Goal: Information Seeking & Learning: Learn about a topic

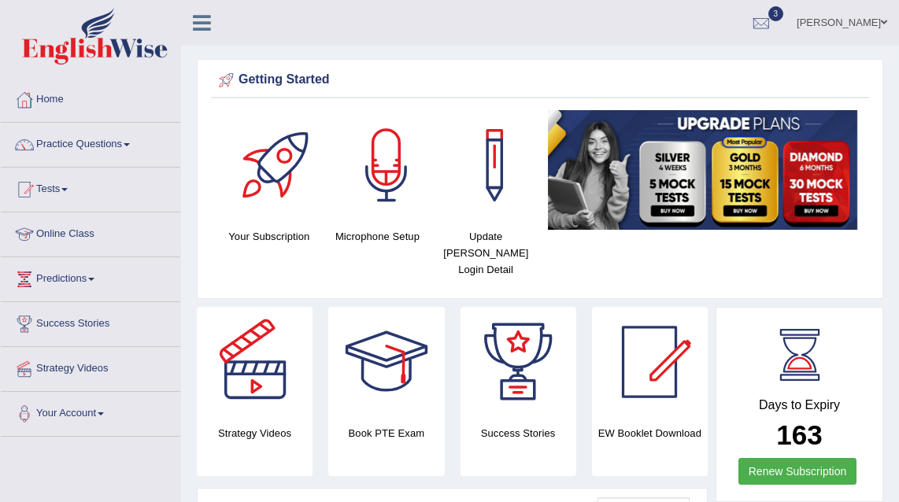
click at [59, 234] on link "Online Class" at bounding box center [90, 232] width 179 height 39
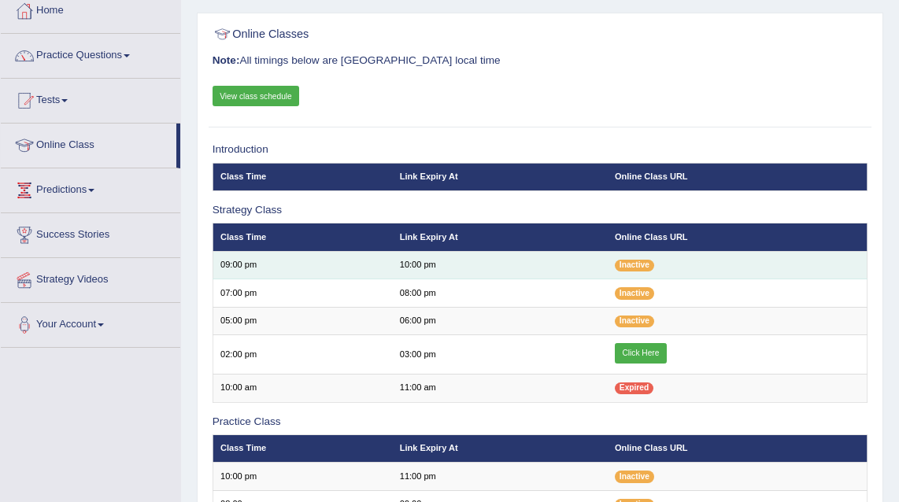
scroll to position [143, 0]
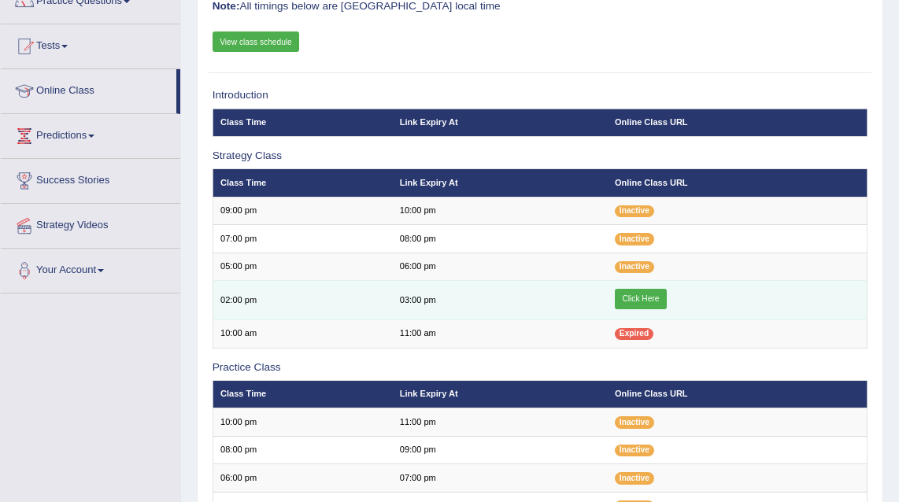
click at [660, 294] on link "Click Here" at bounding box center [641, 299] width 52 height 20
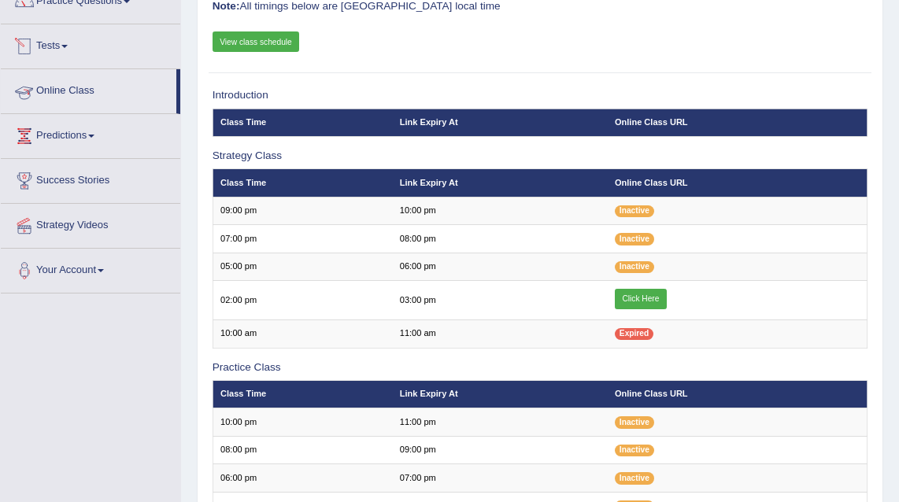
scroll to position [68, 0]
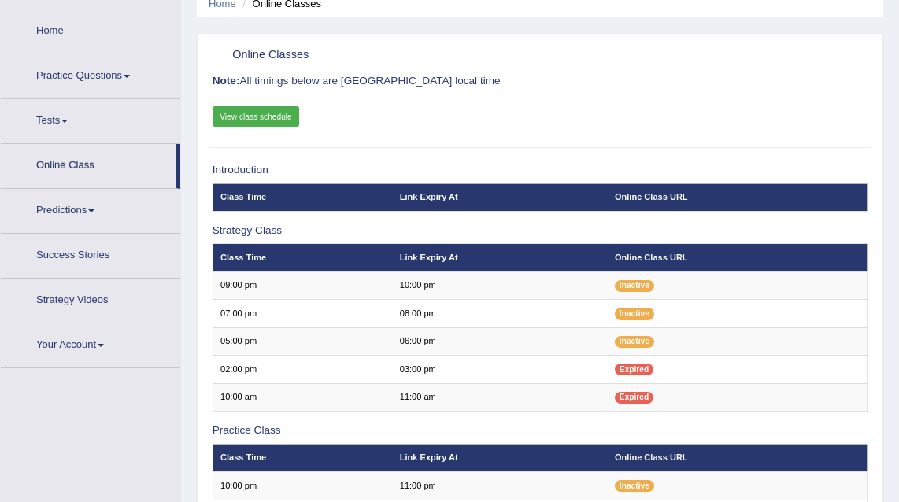
click at [61, 65] on link "Practice Questions" at bounding box center [90, 73] width 179 height 39
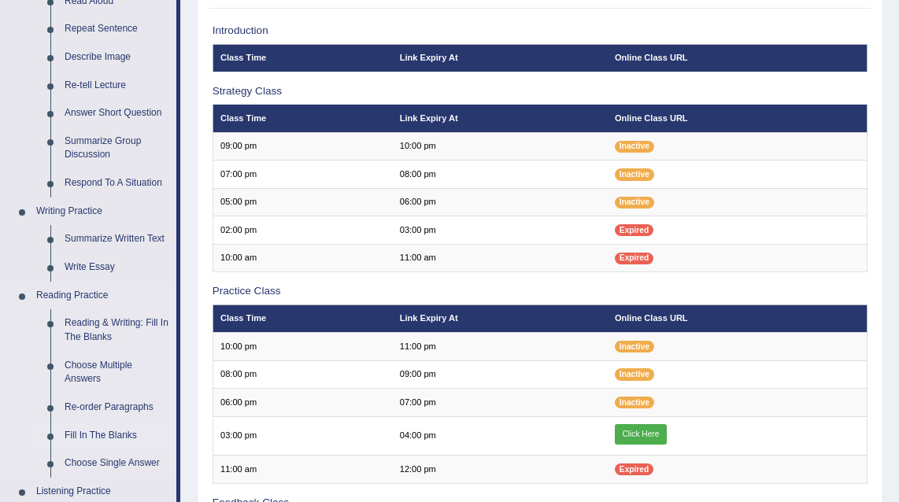
scroll to position [215, 0]
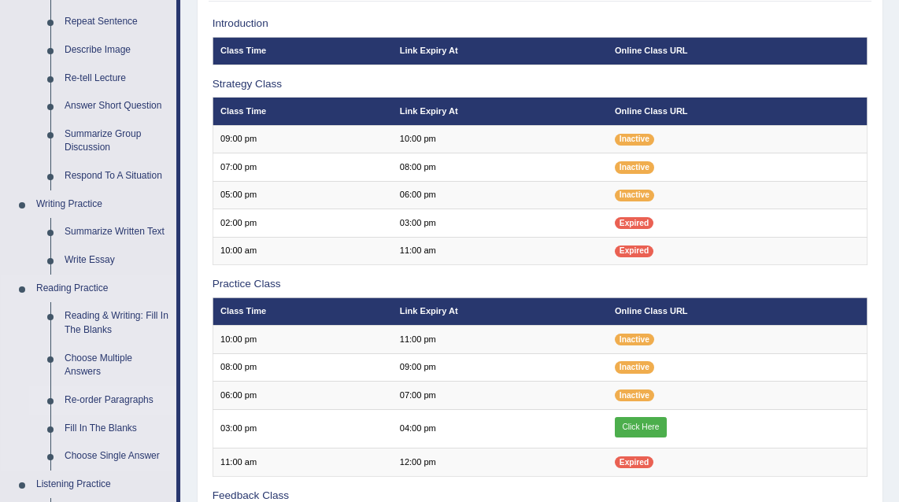
click at [119, 403] on link "Re-order Paragraphs" at bounding box center [116, 401] width 119 height 28
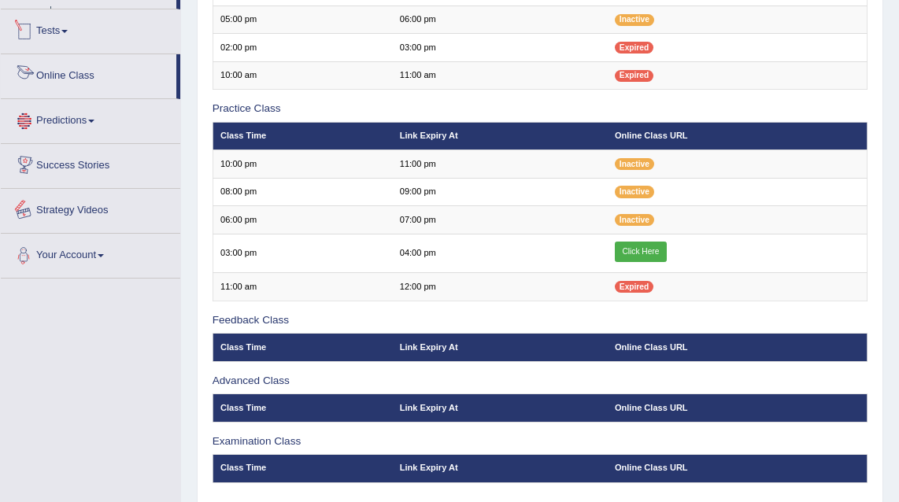
scroll to position [446, 0]
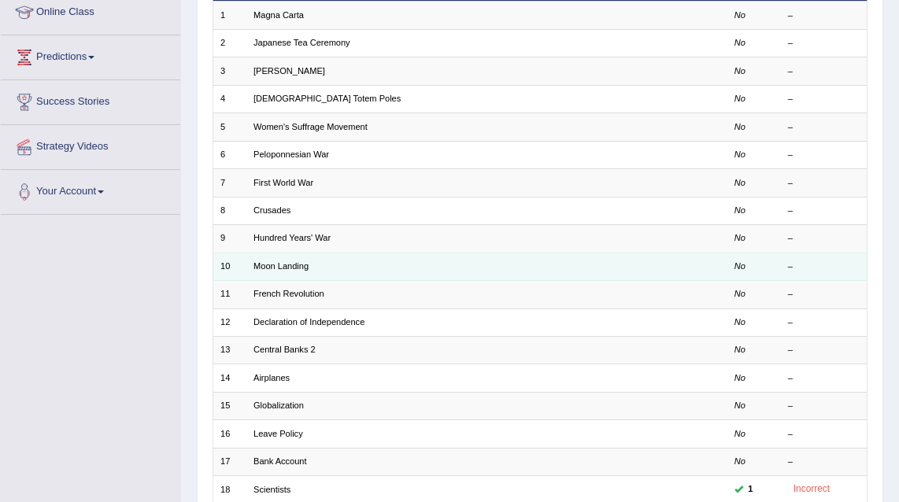
scroll to position [401, 0]
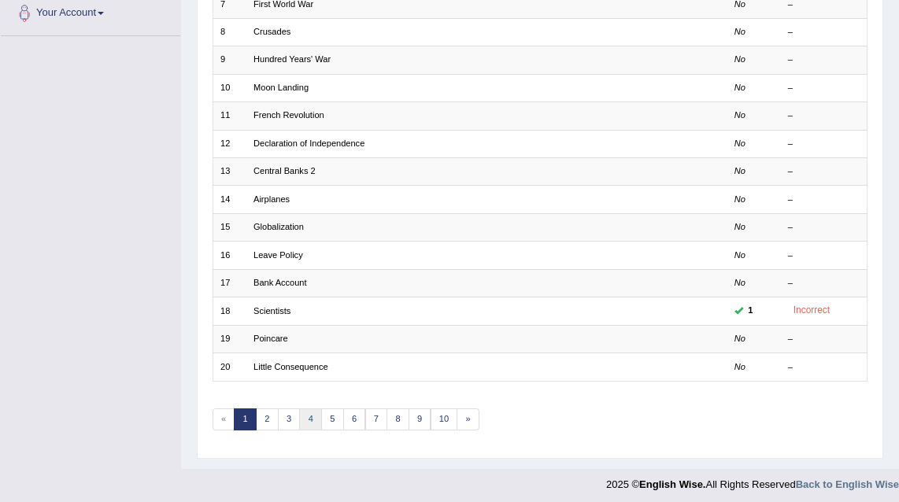
click at [302, 420] on link "4" at bounding box center [310, 420] width 23 height 22
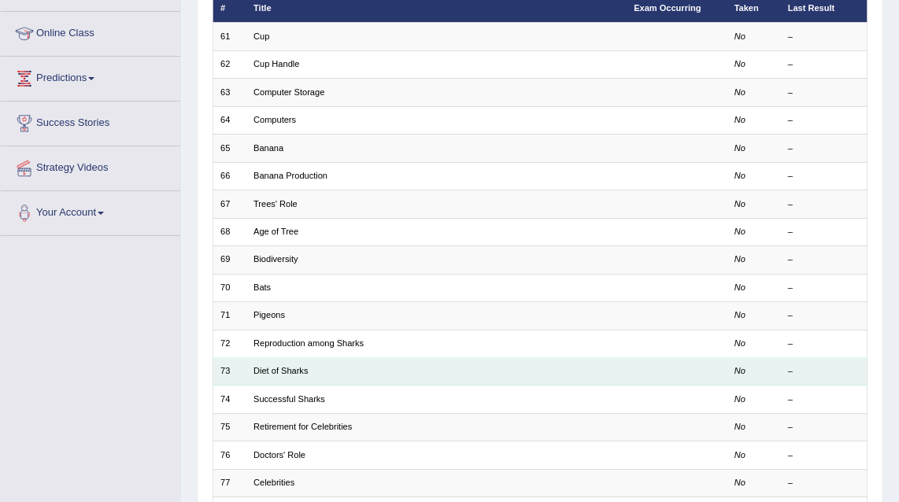
scroll to position [401, 0]
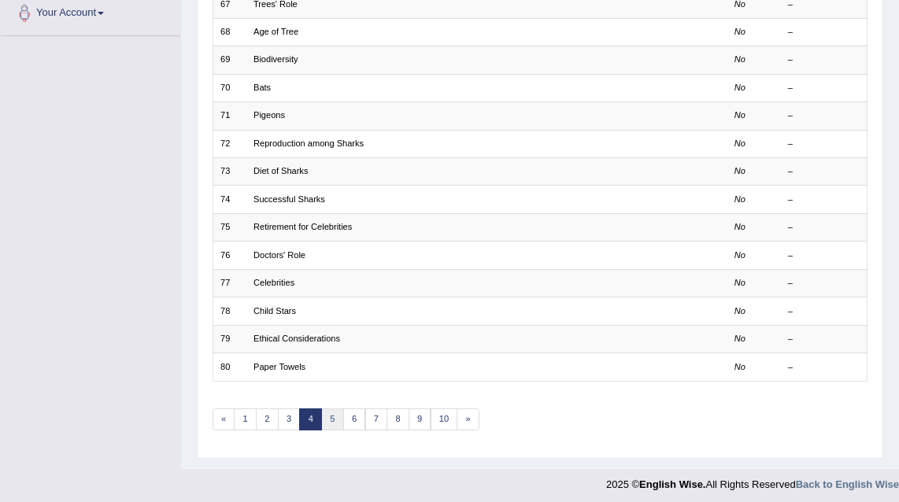
click at [335, 416] on link "5" at bounding box center [332, 420] width 23 height 22
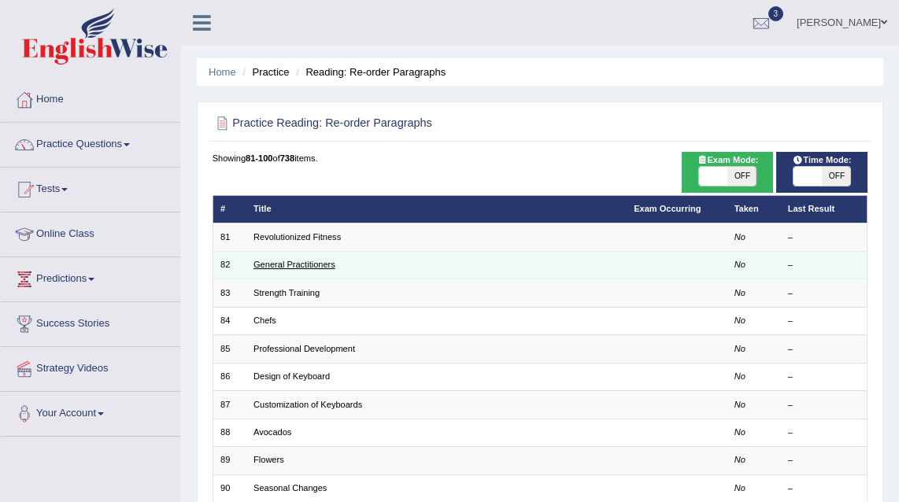
click at [288, 265] on link "General Practitioners" at bounding box center [294, 264] width 82 height 9
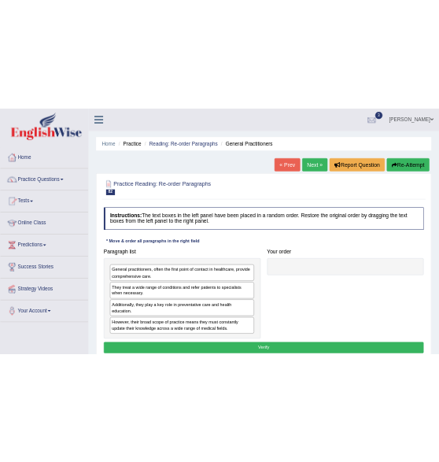
scroll to position [109, 0]
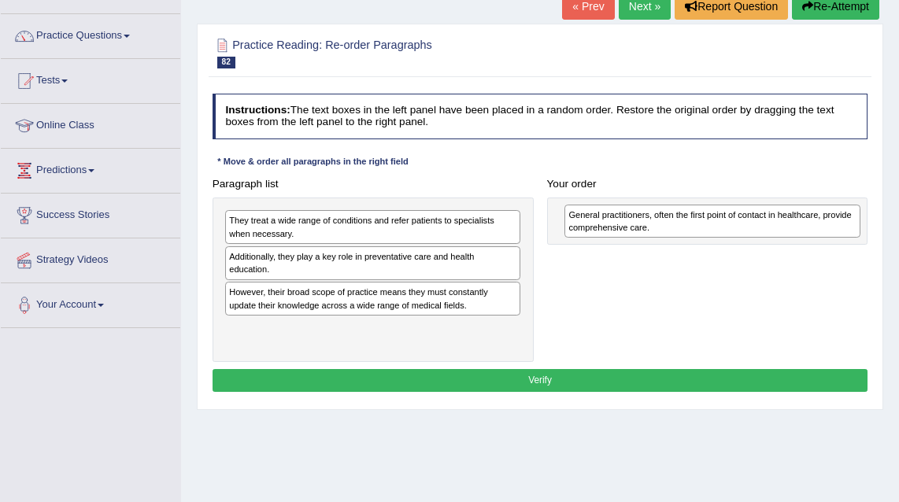
drag, startPoint x: 289, startPoint y: 220, endPoint x: 690, endPoint y: 220, distance: 401.5
click at [690, 220] on div "General practitioners, often the first point of contact in healthcare, provide …" at bounding box center [712, 221] width 296 height 33
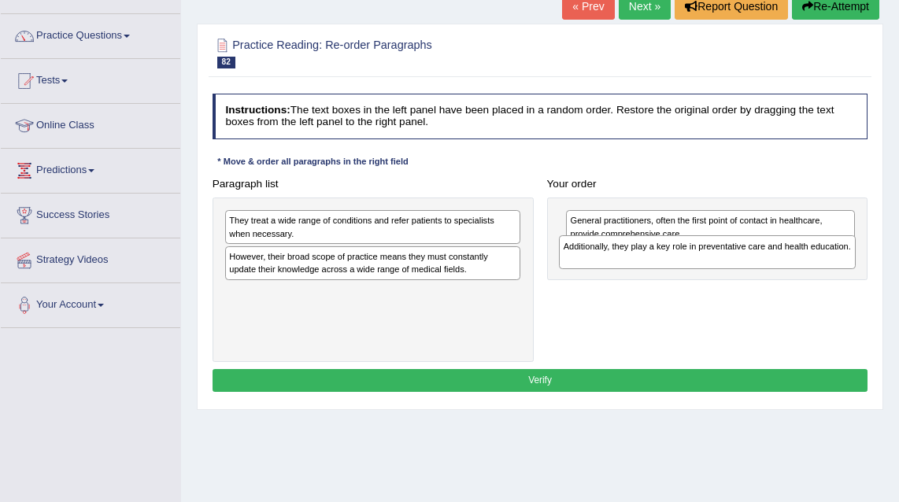
drag, startPoint x: 309, startPoint y: 263, endPoint x: 707, endPoint y: 264, distance: 397.5
click at [707, 264] on div "Additionally, they play a key role in preventative care and health education." at bounding box center [707, 251] width 296 height 33
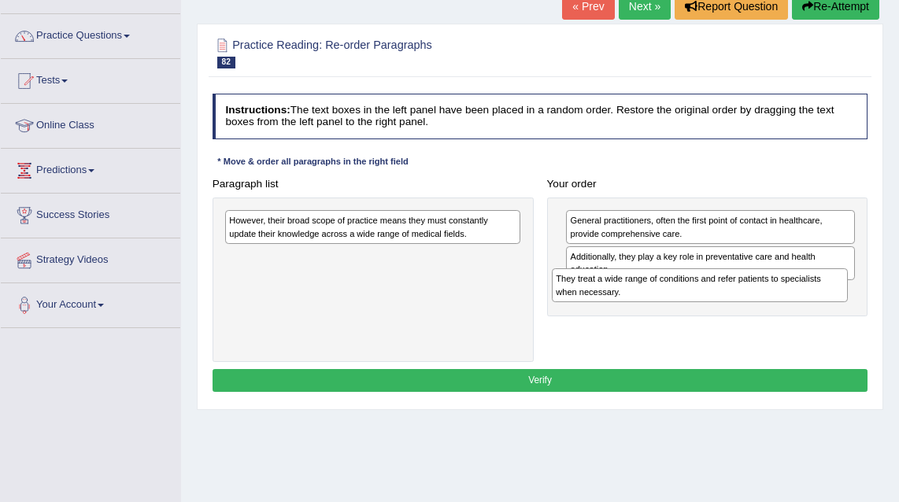
drag, startPoint x: 362, startPoint y: 224, endPoint x: 750, endPoint y: 299, distance: 395.4
click at [750, 299] on div "They treat a wide range of conditions and refer patients to specialists when ne…" at bounding box center [700, 284] width 296 height 33
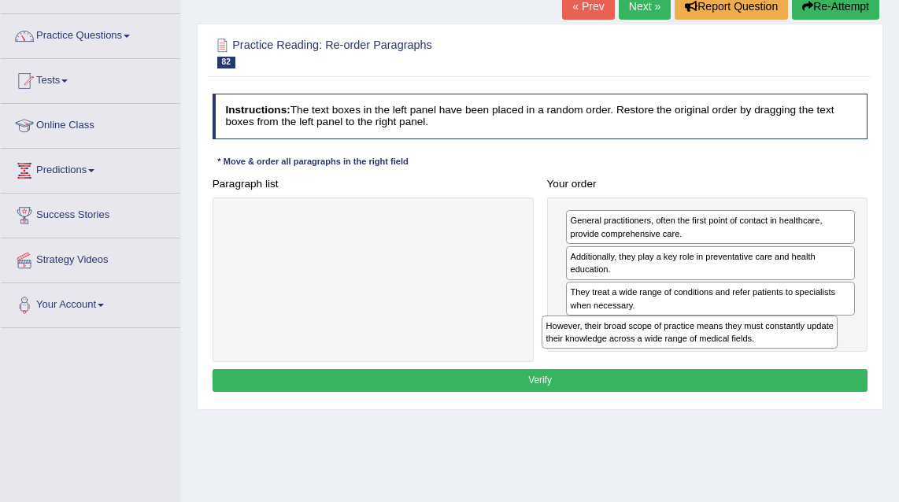
drag, startPoint x: 432, startPoint y: 229, endPoint x: 809, endPoint y: 358, distance: 398.6
click at [809, 358] on div "Paragraph list However, their broad scope of practice means they must constantl…" at bounding box center [539, 267] width 669 height 191
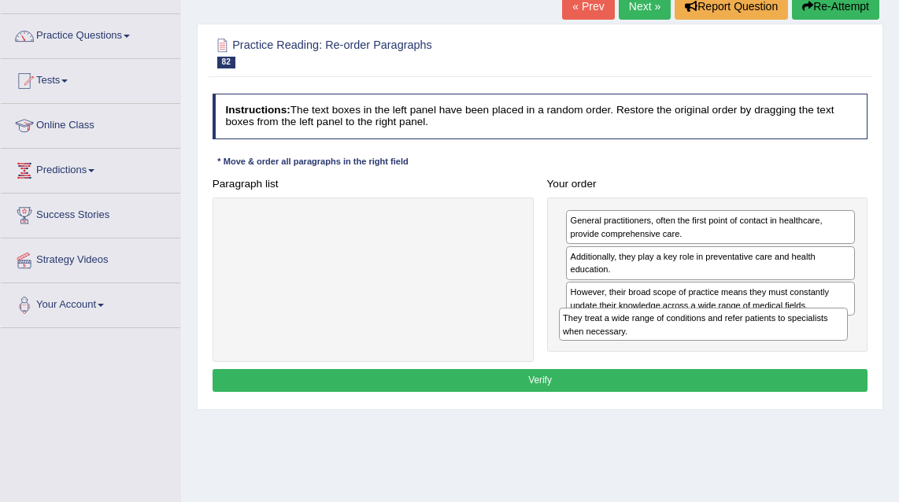
drag, startPoint x: 713, startPoint y: 300, endPoint x: 709, endPoint y: 351, distance: 51.3
click at [709, 351] on div "Paragraph list Correct order General practitioners, often the first point of co…" at bounding box center [539, 267] width 669 height 191
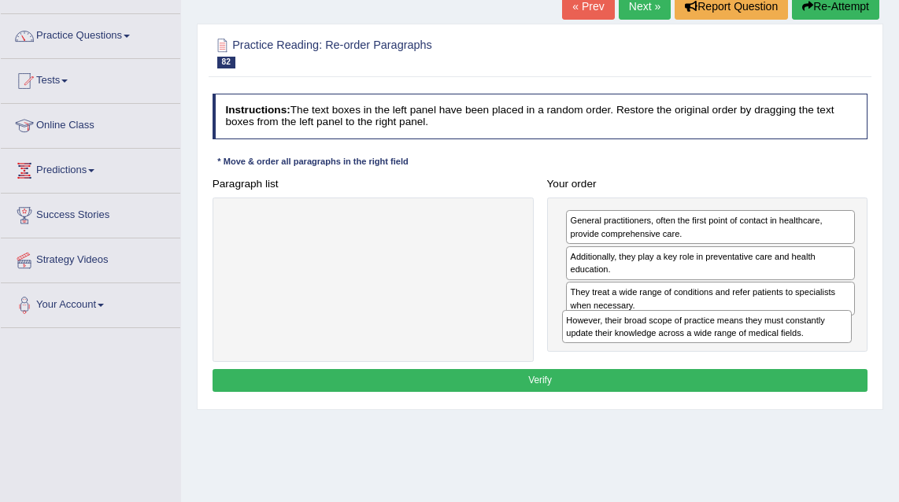
drag, startPoint x: 688, startPoint y: 297, endPoint x: 688, endPoint y: 343, distance: 46.4
click at [688, 343] on div "General practitioners, often the first point of contact in healthcare, provide …" at bounding box center [707, 275] width 321 height 155
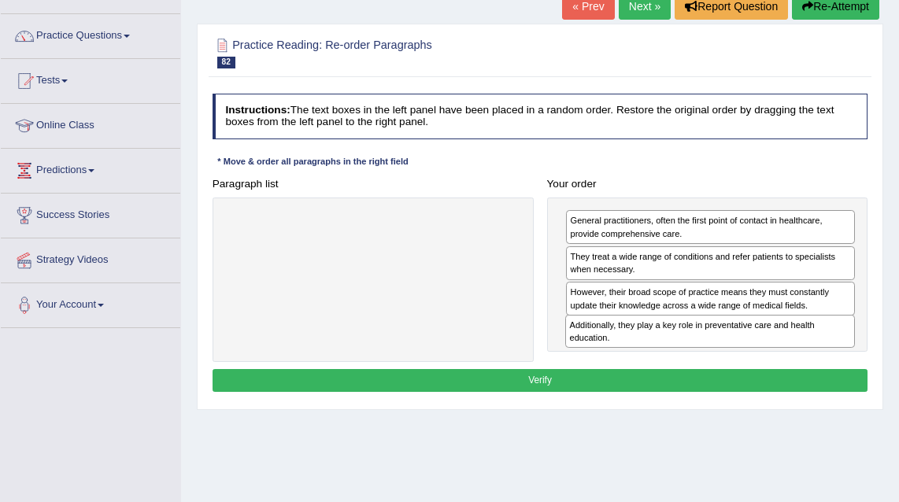
drag, startPoint x: 703, startPoint y: 263, endPoint x: 707, endPoint y: 357, distance: 94.5
click at [707, 357] on div "Paragraph list Correct order General practitioners, often the first point of co…" at bounding box center [539, 267] width 669 height 191
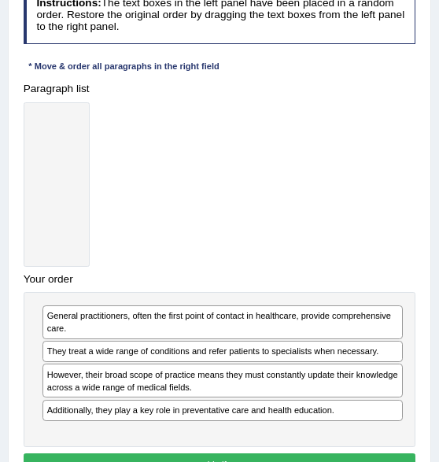
scroll to position [62, 0]
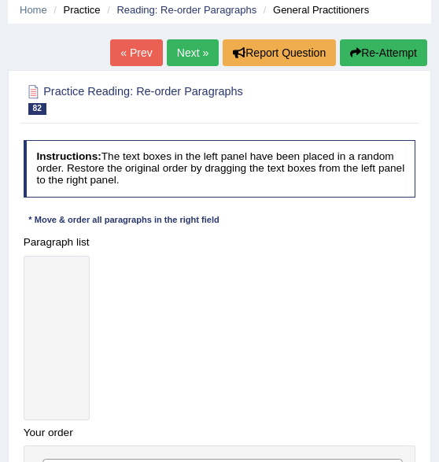
click at [180, 58] on link "Next »" at bounding box center [193, 52] width 52 height 27
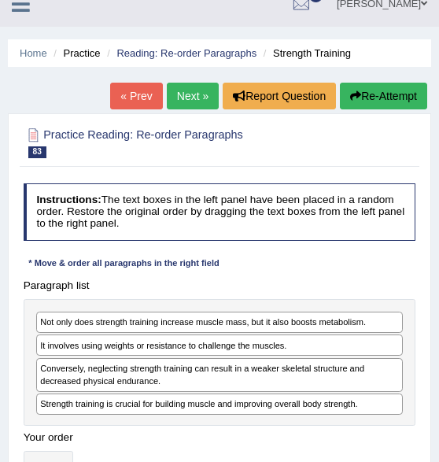
scroll to position [28, 0]
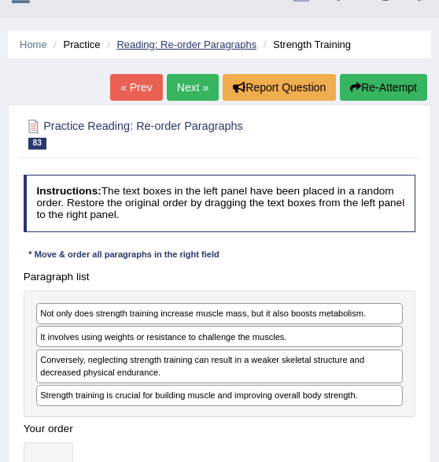
click at [209, 45] on link "Reading: Re-order Paragraphs" at bounding box center [187, 45] width 140 height 12
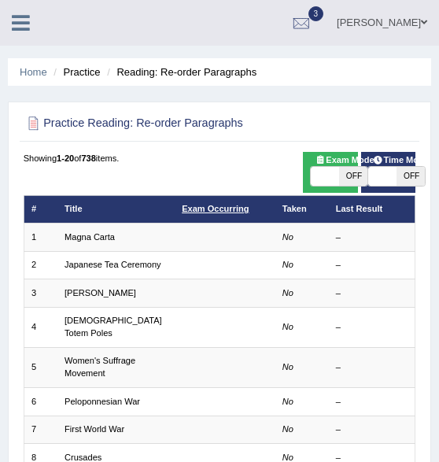
click at [219, 210] on link "Exam Occurring" at bounding box center [215, 208] width 67 height 9
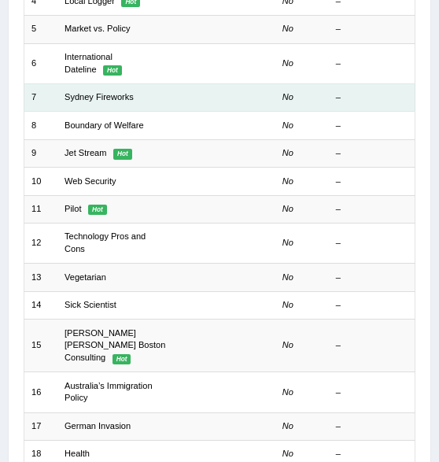
scroll to position [511, 0]
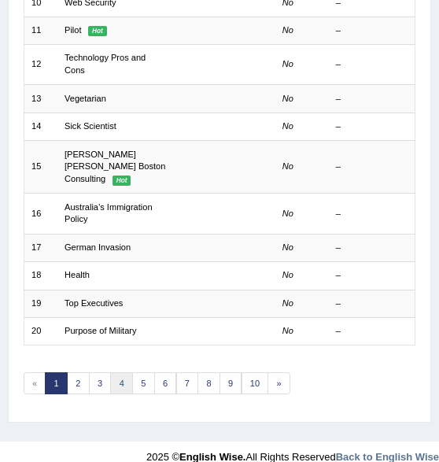
click at [117, 372] on link "4" at bounding box center [121, 383] width 23 height 22
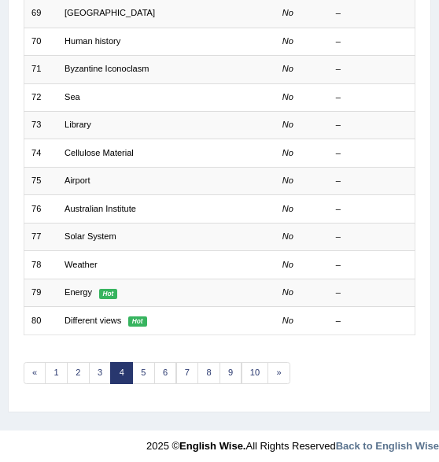
scroll to position [449, 0]
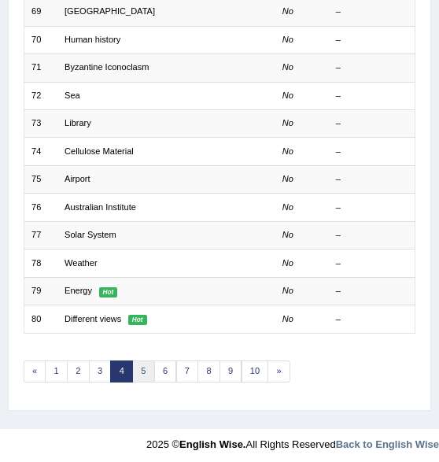
click at [140, 372] on link "5" at bounding box center [143, 372] width 23 height 22
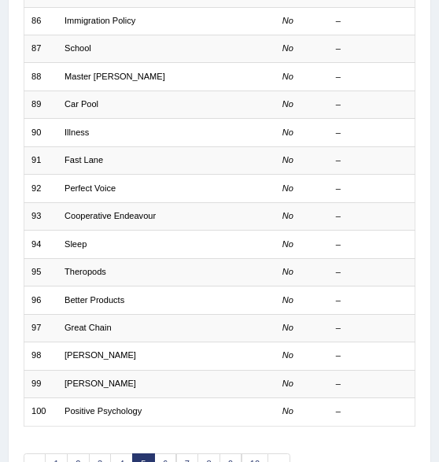
scroll to position [408, 0]
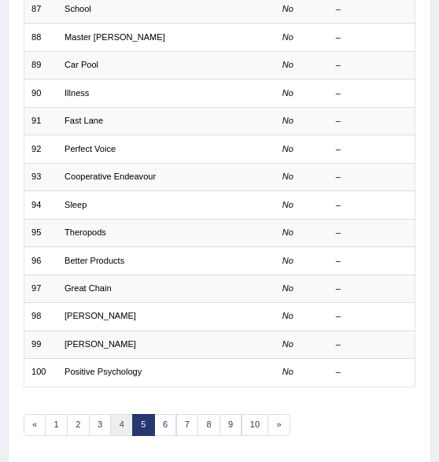
click at [118, 414] on link "4" at bounding box center [121, 425] width 23 height 22
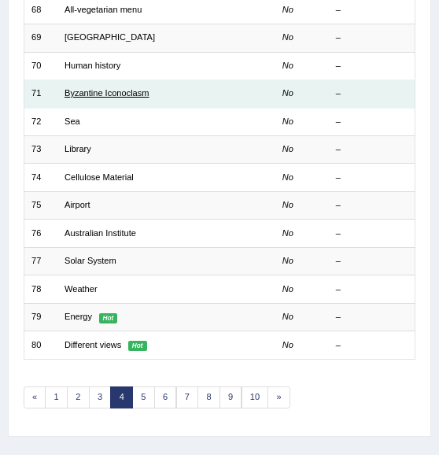
scroll to position [449, 0]
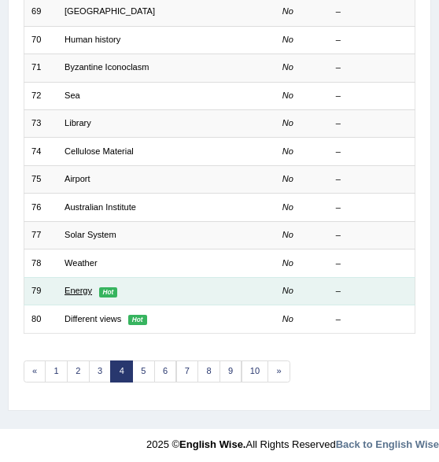
click at [76, 291] on link "Energy" at bounding box center [79, 290] width 28 height 9
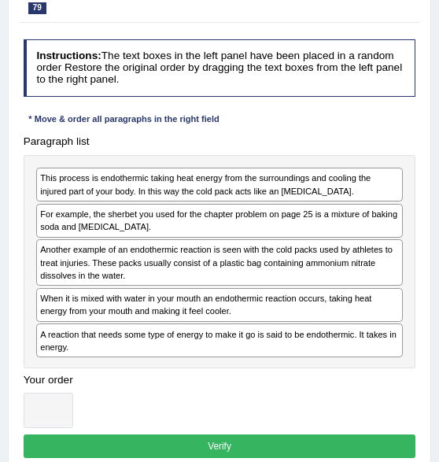
scroll to position [170, 0]
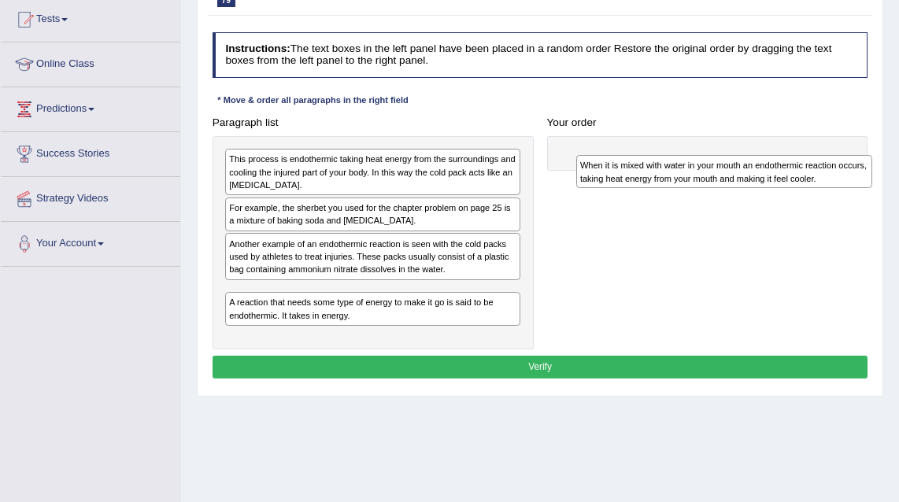
drag, startPoint x: 371, startPoint y: 299, endPoint x: 787, endPoint y: 182, distance: 432.6
click at [446, 182] on div "When it is mixed with water in your mouth an endothermic reaction occurs, takin…" at bounding box center [724, 171] width 296 height 33
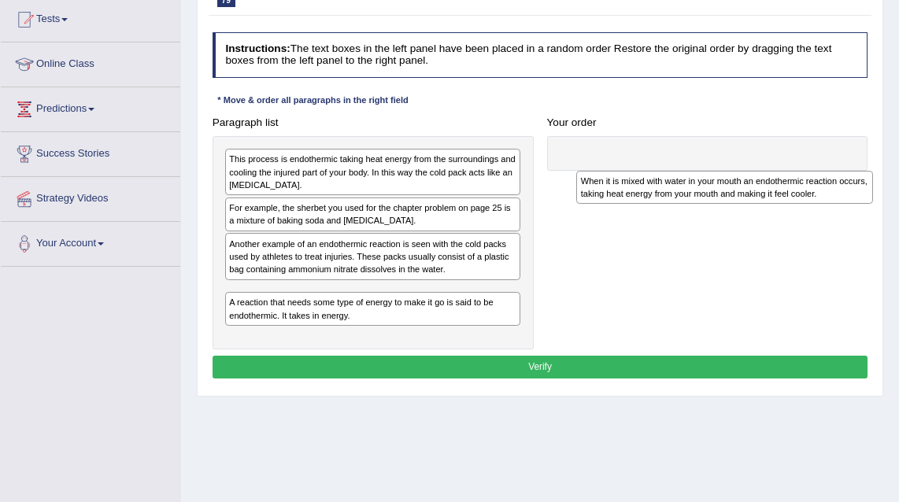
drag, startPoint x: 378, startPoint y: 295, endPoint x: 793, endPoint y: 196, distance: 427.3
click at [446, 196] on div "When it is mixed with water in your mouth an endothermic reaction occurs, takin…" at bounding box center [724, 187] width 296 height 33
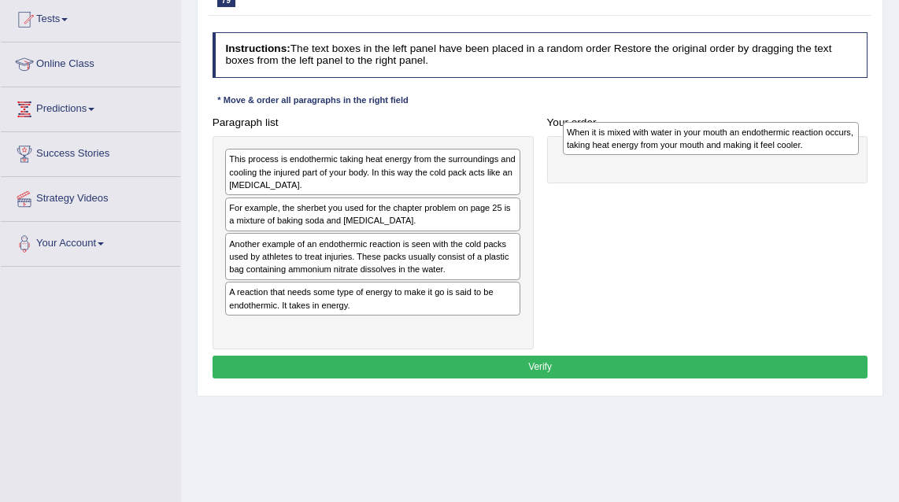
drag, startPoint x: 462, startPoint y: 298, endPoint x: 864, endPoint y: 146, distance: 430.0
click at [446, 146] on div "Paragraph list This process is endothermic taking heat energy from the surround…" at bounding box center [539, 230] width 669 height 239
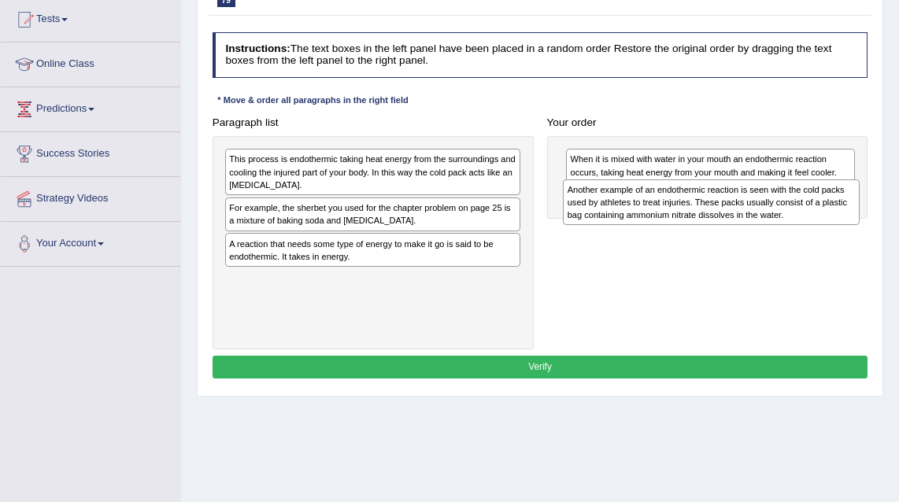
drag, startPoint x: 299, startPoint y: 253, endPoint x: 701, endPoint y: 213, distance: 404.3
click at [446, 213] on div "Another example of an endothermic reaction is seen with the cold packs used by …" at bounding box center [711, 202] width 296 height 46
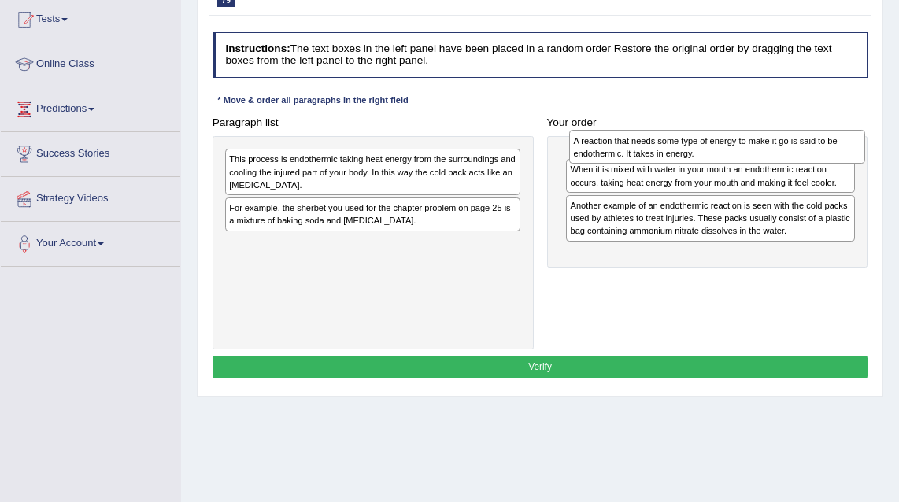
drag, startPoint x: 303, startPoint y: 248, endPoint x: 712, endPoint y: 150, distance: 420.2
click at [446, 150] on div "A reaction that needs some type of energy to make it go is said to be endotherm…" at bounding box center [717, 146] width 296 height 33
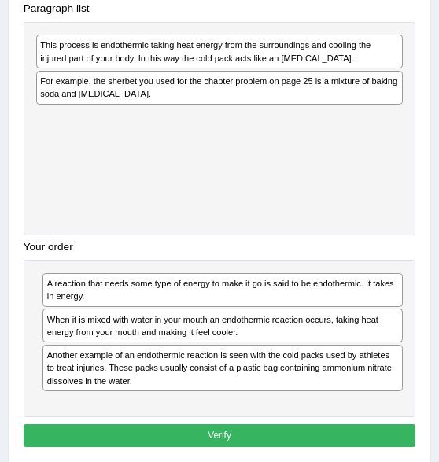
scroll to position [290, 0]
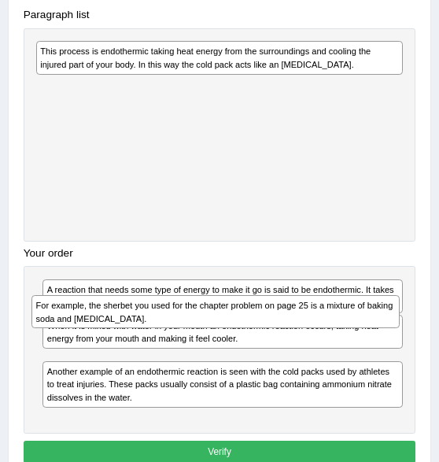
drag, startPoint x: 206, startPoint y: 90, endPoint x: 205, endPoint y: 361, distance: 270.8
click at [205, 361] on div "Paragraph list This process is endothermic taking heat energy from the surround…" at bounding box center [220, 218] width 406 height 431
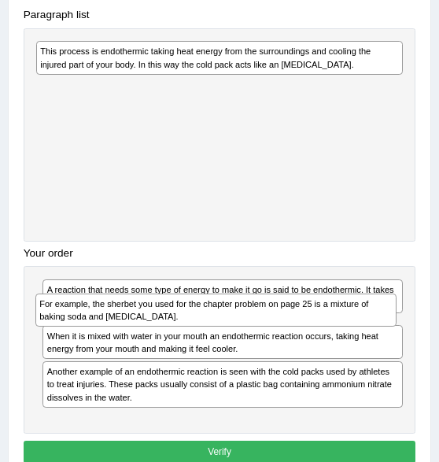
drag, startPoint x: 188, startPoint y: 362, endPoint x: 184, endPoint y: 315, distance: 47.4
click at [184, 315] on div "For example, the sherbet you used for the chapter problem on page 25 is a mixtu…" at bounding box center [215, 310] width 361 height 33
